Goal: Obtain resource: Obtain resource

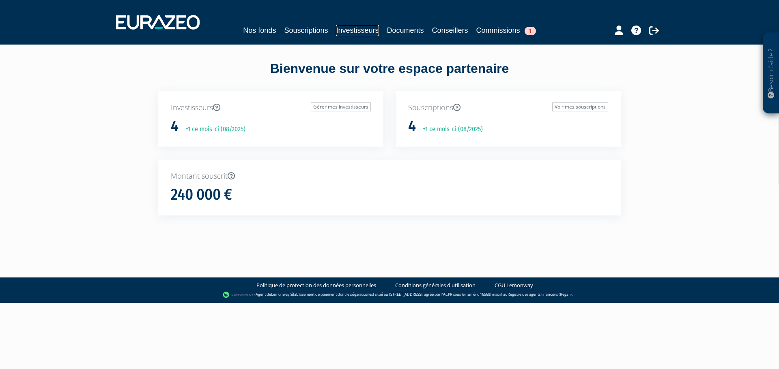
click at [342, 32] on link "Investisseurs" at bounding box center [357, 30] width 43 height 11
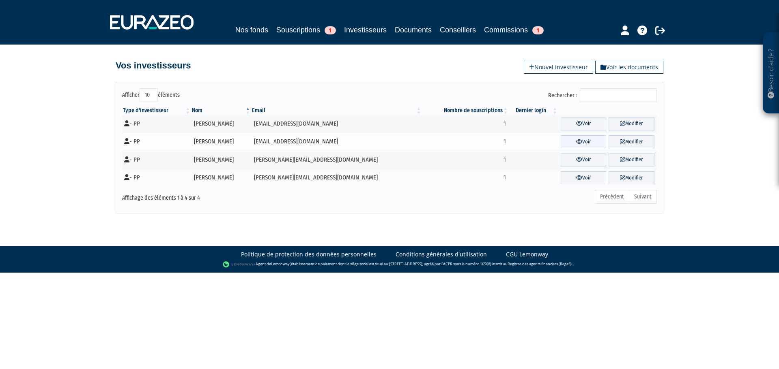
click at [584, 146] on link "Voir" at bounding box center [583, 141] width 46 height 13
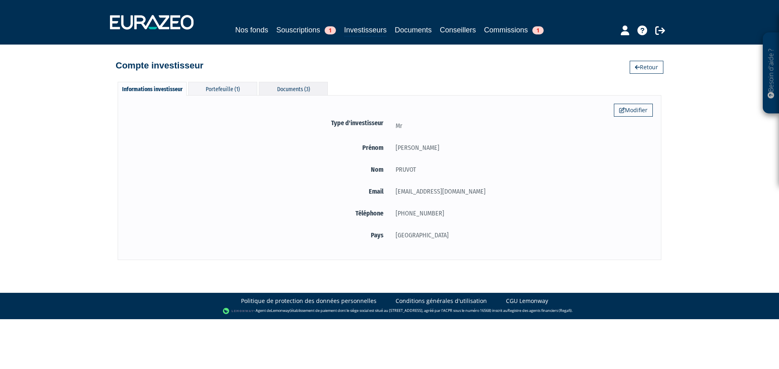
click at [291, 89] on div "Documents (3)" at bounding box center [293, 88] width 69 height 13
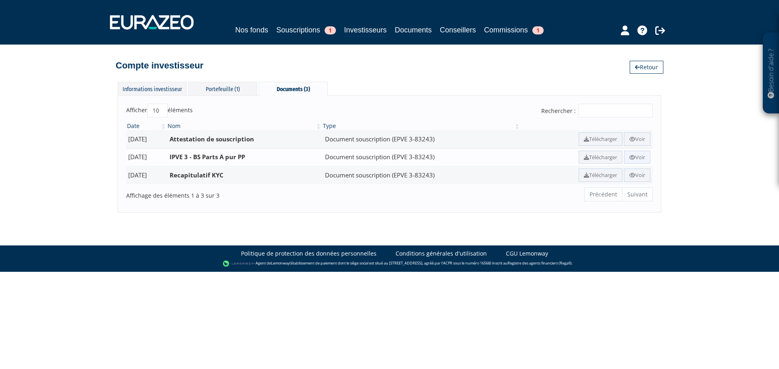
click at [635, 156] on link "Voir" at bounding box center [637, 157] width 26 height 13
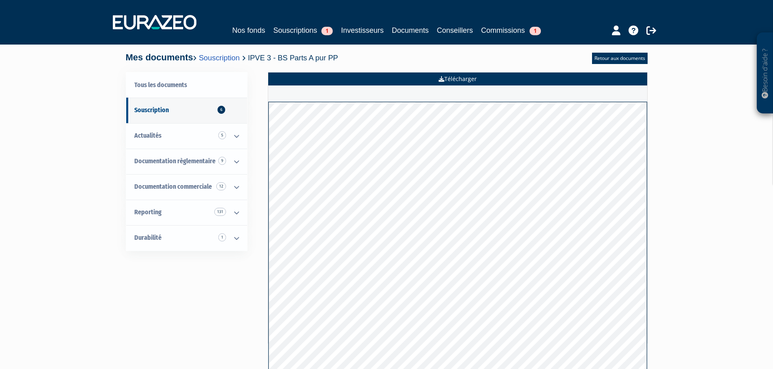
click at [500, 80] on link "Télécharger" at bounding box center [457, 79] width 379 height 13
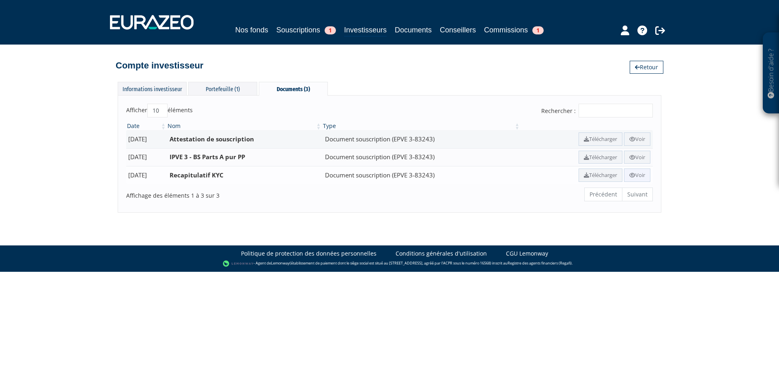
click at [644, 174] on link "Voir" at bounding box center [637, 175] width 26 height 13
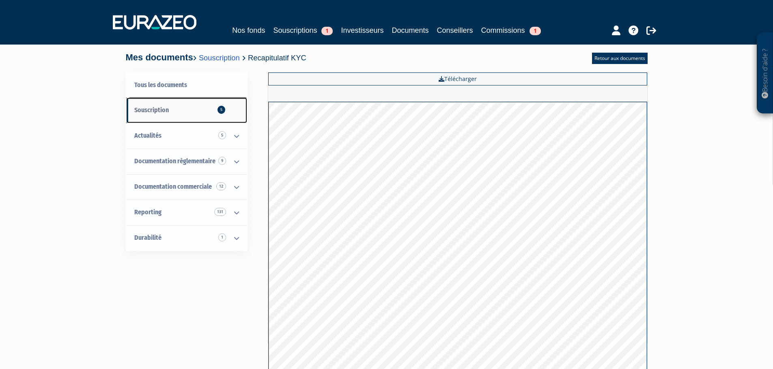
click at [210, 113] on link "Souscription 5" at bounding box center [186, 111] width 121 height 26
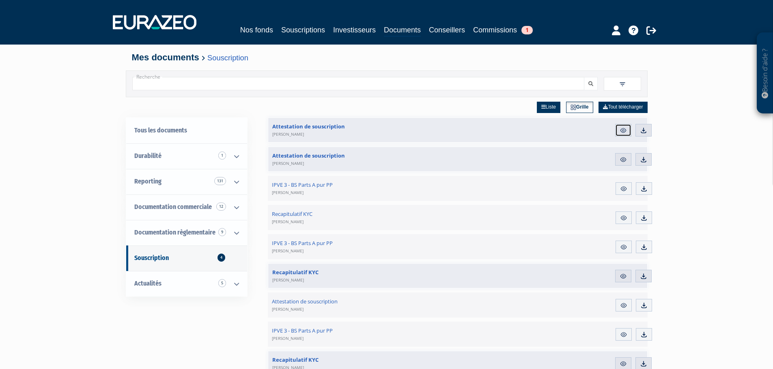
click at [620, 128] on img at bounding box center [622, 130] width 7 height 7
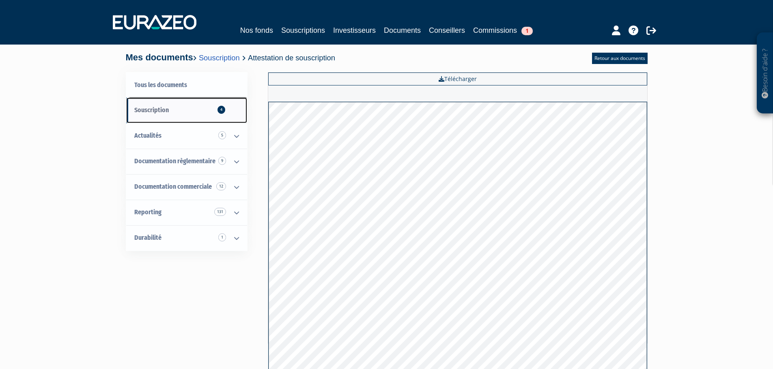
click at [194, 115] on link "Souscription 4" at bounding box center [186, 111] width 121 height 26
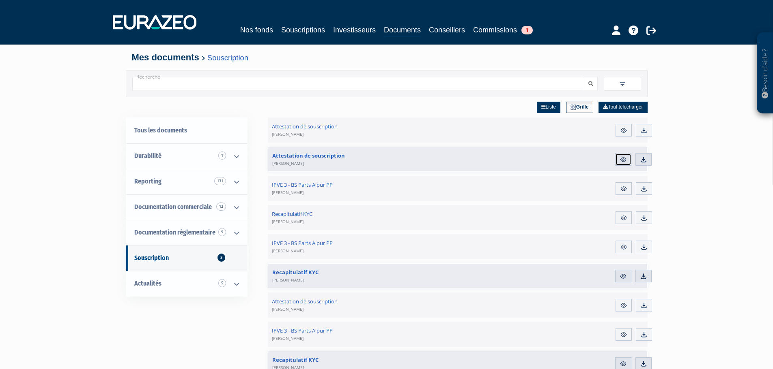
click at [621, 158] on img at bounding box center [622, 159] width 7 height 7
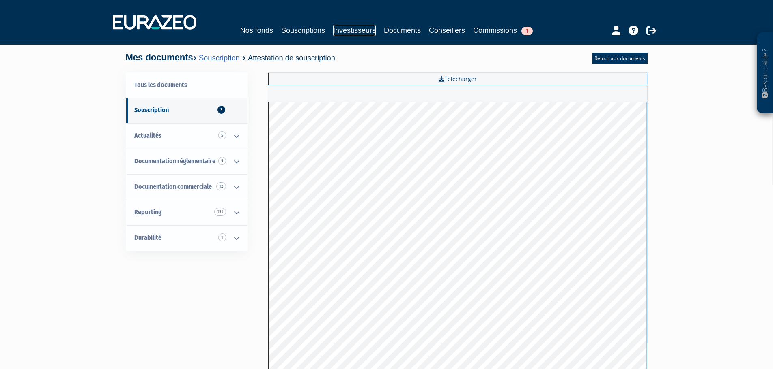
click at [357, 31] on link "Investisseurs" at bounding box center [354, 30] width 43 height 11
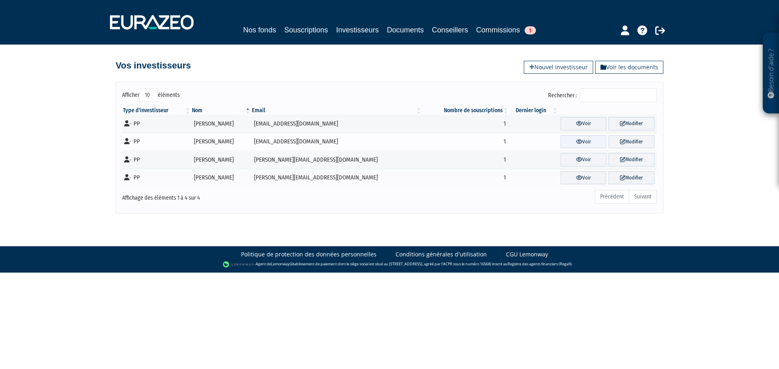
click at [580, 141] on link "Voir" at bounding box center [583, 141] width 46 height 13
click at [588, 127] on link "Voir" at bounding box center [583, 123] width 46 height 13
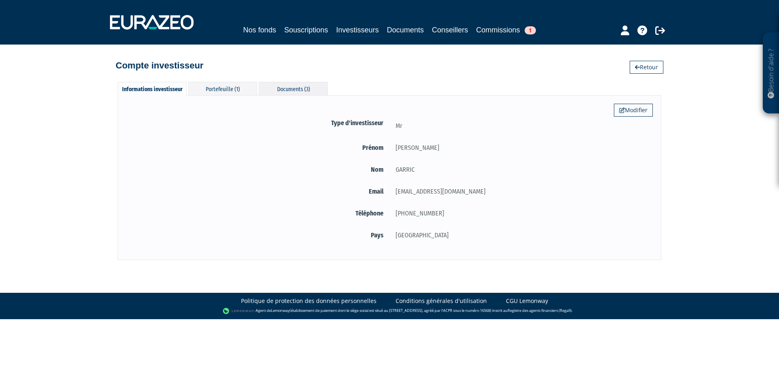
click at [281, 86] on div "Documents (3)" at bounding box center [293, 88] width 69 height 13
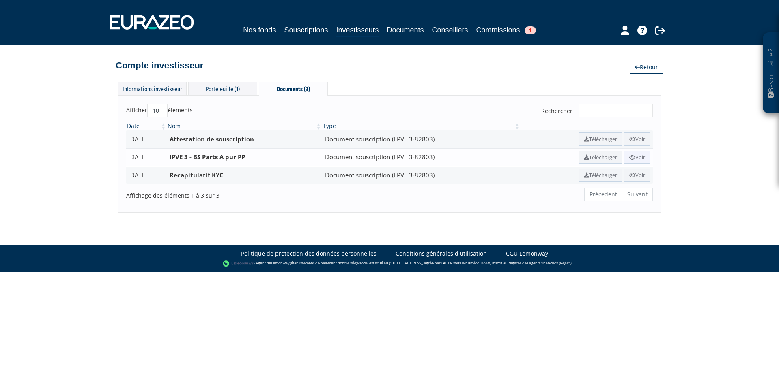
click at [644, 157] on link "Voir" at bounding box center [637, 157] width 26 height 13
click at [640, 178] on link "Voir" at bounding box center [637, 175] width 26 height 13
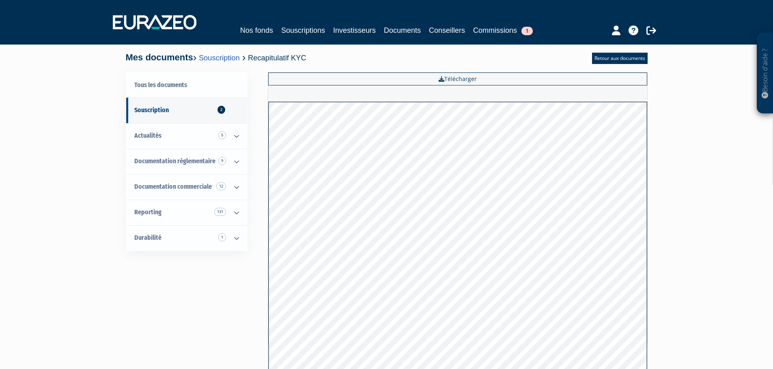
click at [687, 170] on div "Besoin d'aide ? × J'ai besoin d'aide Si vous avez une question à propos du fonc…" at bounding box center [386, 197] width 773 height 395
